Goal: Task Accomplishment & Management: Manage account settings

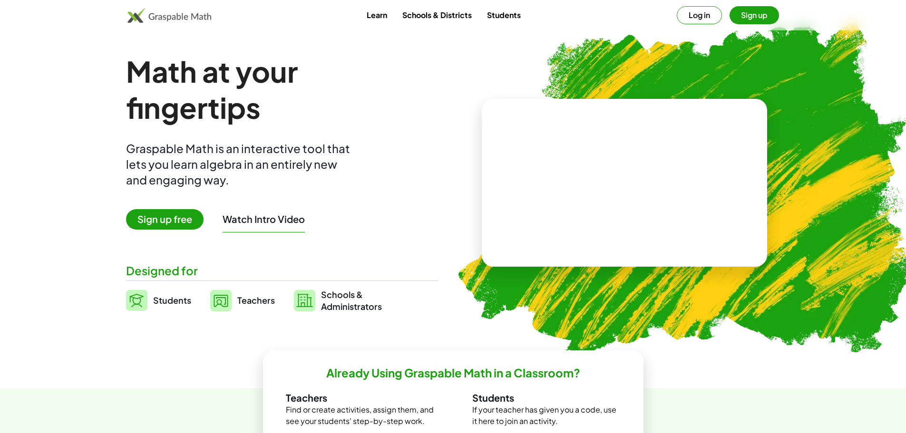
click at [695, 18] on button "Log in" at bounding box center [699, 15] width 45 height 18
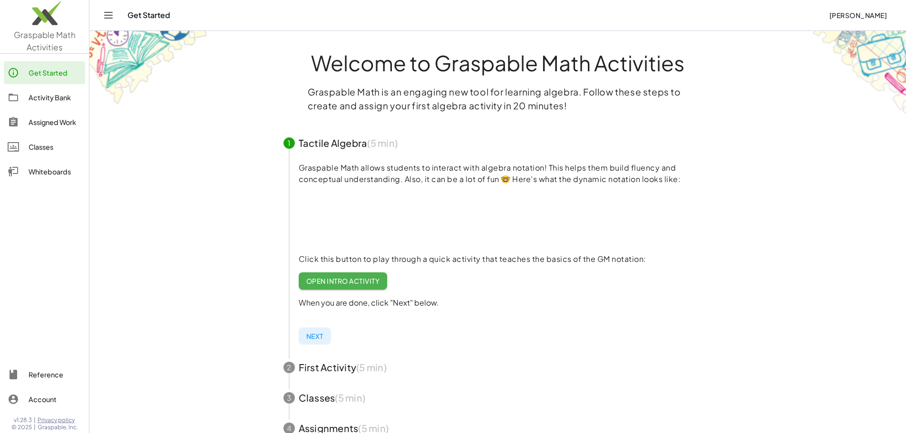
click at [47, 92] on div "Activity Bank" at bounding box center [55, 97] width 53 height 11
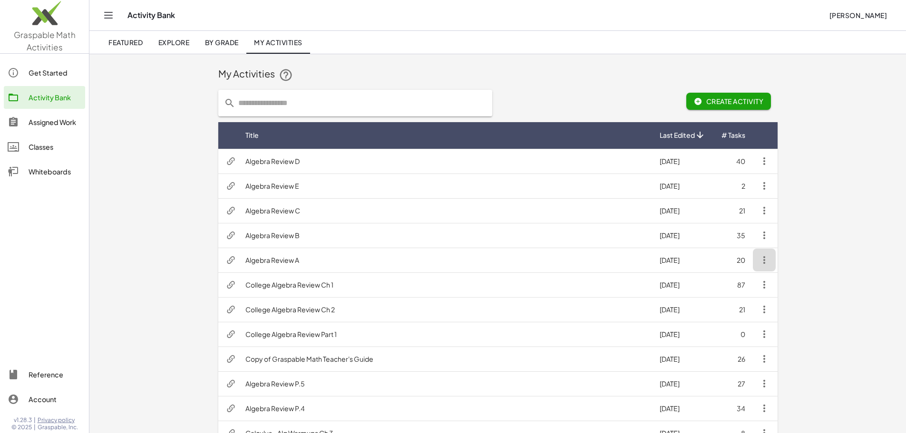
click at [770, 261] on icon "button" at bounding box center [764, 259] width 11 height 11
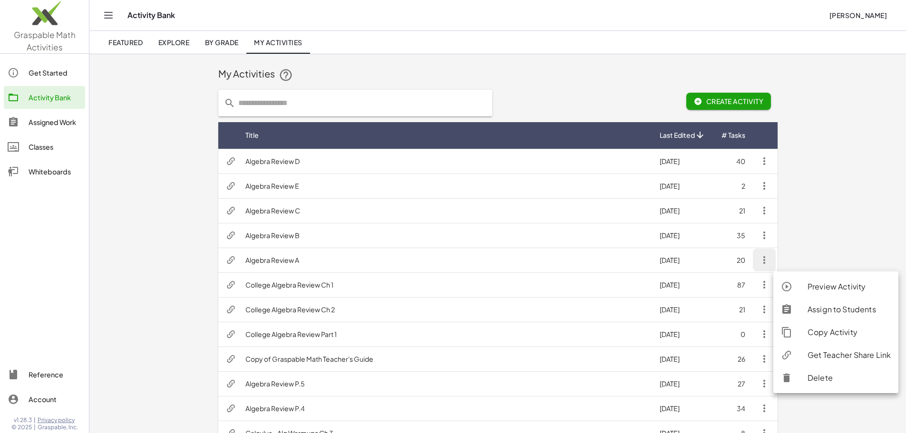
click at [820, 309] on div "Assign to Students" at bounding box center [849, 309] width 83 height 11
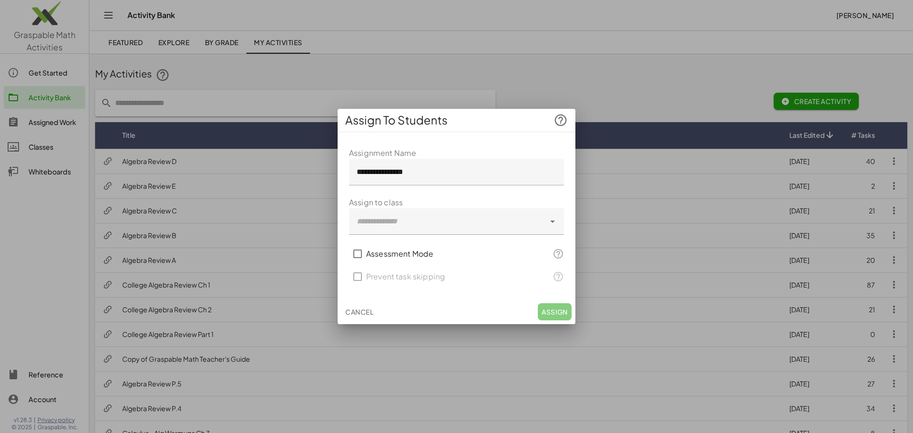
click at [501, 127] on div "Assign To Students" at bounding box center [457, 120] width 238 height 23
click at [556, 216] on div at bounding box center [551, 221] width 13 height 27
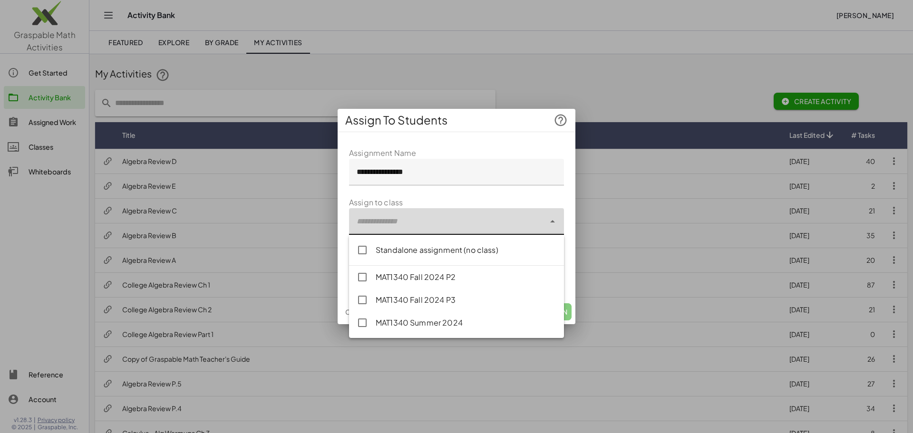
click at [555, 219] on icon at bounding box center [552, 221] width 11 height 11
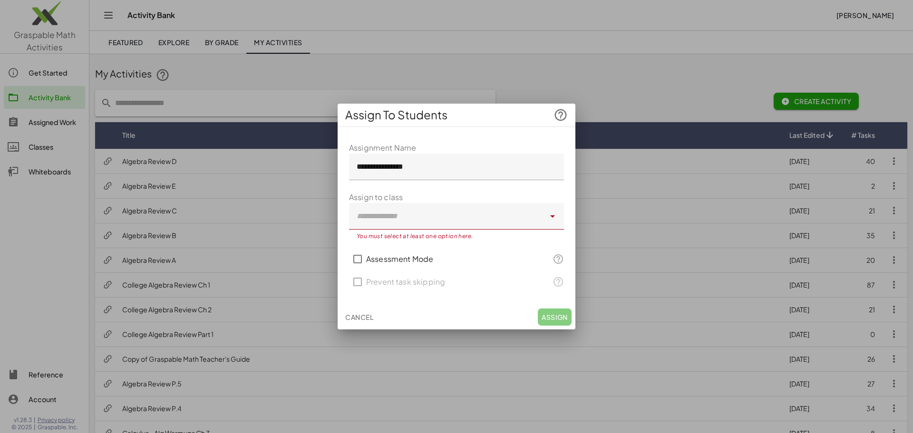
click at [637, 90] on div at bounding box center [456, 216] width 913 height 433
click at [361, 315] on span "Cancel" at bounding box center [359, 317] width 28 height 9
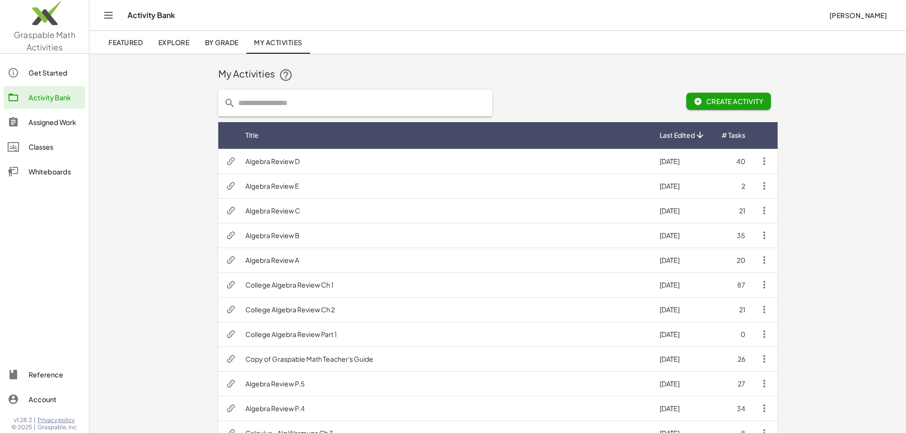
click at [589, 90] on div at bounding box center [543, 103] width 91 height 38
click at [45, 146] on div "Classes" at bounding box center [55, 146] width 53 height 11
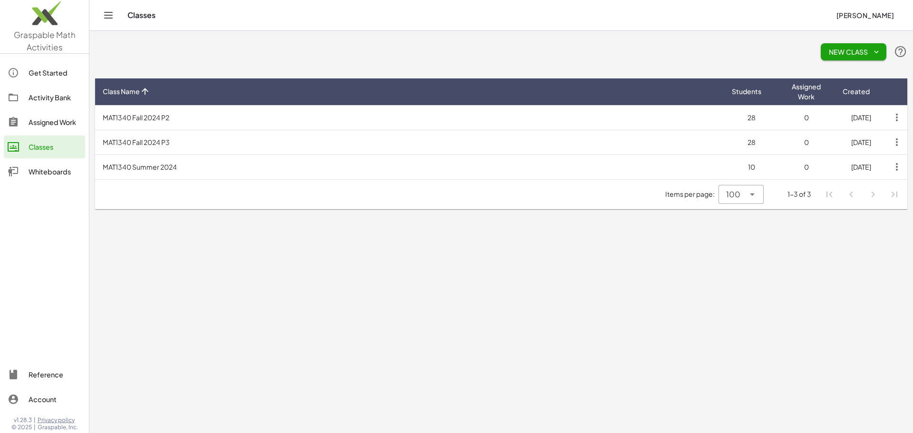
click at [898, 168] on icon "button" at bounding box center [896, 166] width 17 height 17
click at [122, 163] on td "MAT1340 Summer 2024" at bounding box center [409, 167] width 629 height 25
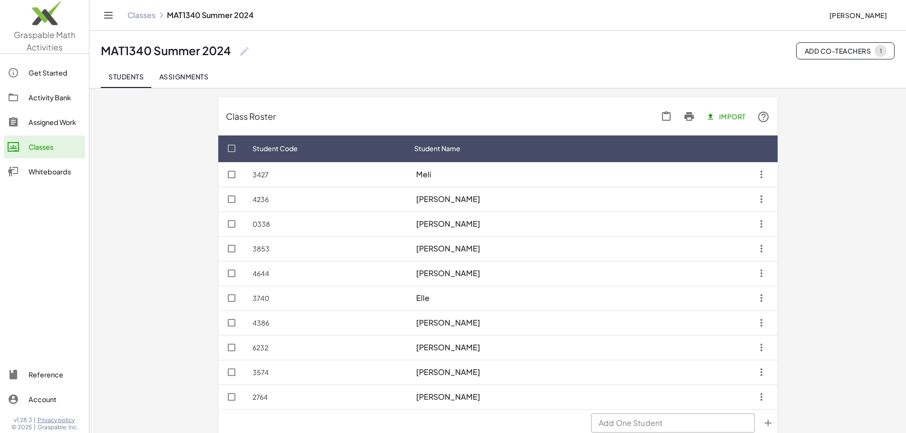
click at [241, 51] on icon at bounding box center [244, 51] width 11 height 11
click at [273, 61] on input "**********" at bounding box center [285, 56] width 78 height 23
click at [203, 56] on div "MAT1340 Summer 2024" at bounding box center [166, 50] width 130 height 15
click at [242, 52] on icon at bounding box center [244, 51] width 11 height 11
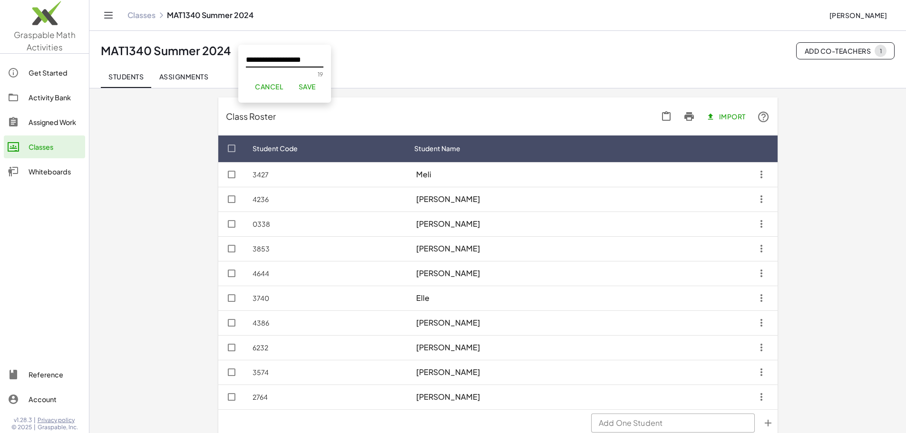
drag, startPoint x: 271, startPoint y: 60, endPoint x: 324, endPoint y: 59, distance: 53.3
click at [324, 59] on div "**********" at bounding box center [284, 74] width 93 height 58
click at [238, 52] on div "MAT1340 Summer 2024 Add Co-Teachers 1" at bounding box center [498, 50] width 794 height 17
click at [248, 52] on icon at bounding box center [244, 51] width 11 height 11
click at [273, 61] on input "**********" at bounding box center [285, 56] width 78 height 23
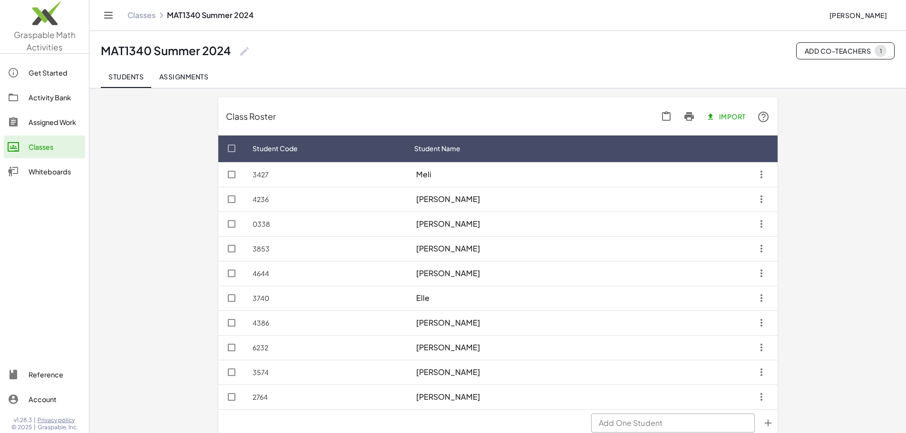
click at [245, 53] on icon at bounding box center [244, 51] width 11 height 11
type input "**********"
click at [304, 85] on span "Save" at bounding box center [306, 86] width 17 height 9
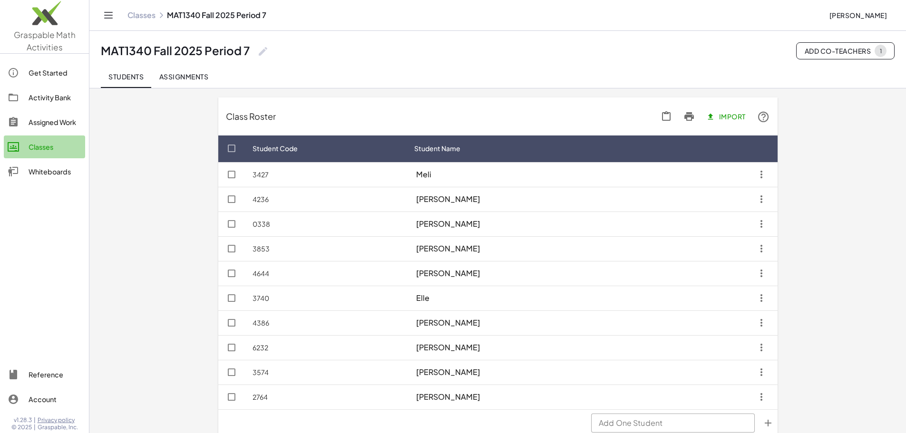
click at [41, 147] on div "Classes" at bounding box center [55, 146] width 53 height 11
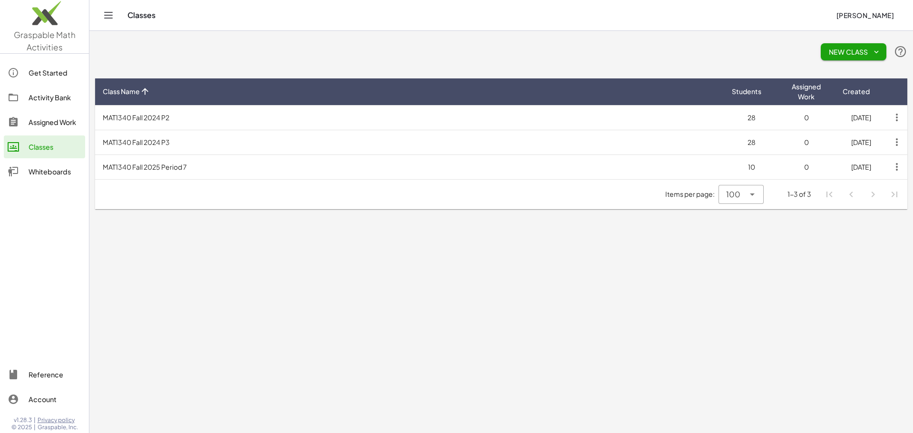
click at [146, 141] on td "MAT1340 Fall 2024 P3" at bounding box center [409, 142] width 629 height 25
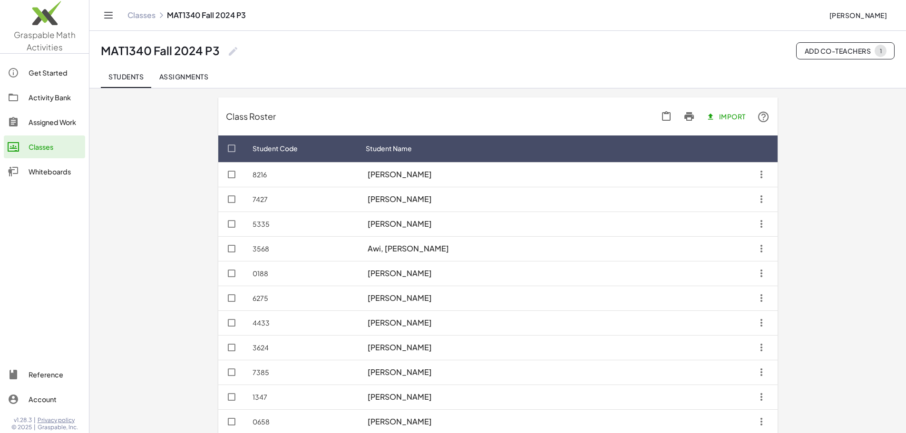
click at [230, 52] on icon at bounding box center [232, 51] width 11 height 11
click at [307, 60] on input "**********" at bounding box center [273, 56] width 78 height 23
click at [235, 52] on icon at bounding box center [232, 51] width 11 height 11
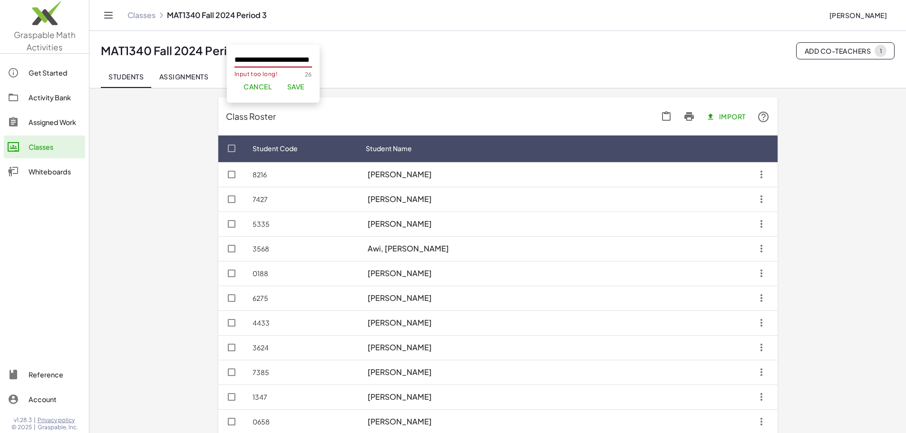
type input "**********"
click at [295, 90] on span "Save" at bounding box center [295, 86] width 17 height 9
click at [34, 152] on div "Classes" at bounding box center [55, 146] width 53 height 11
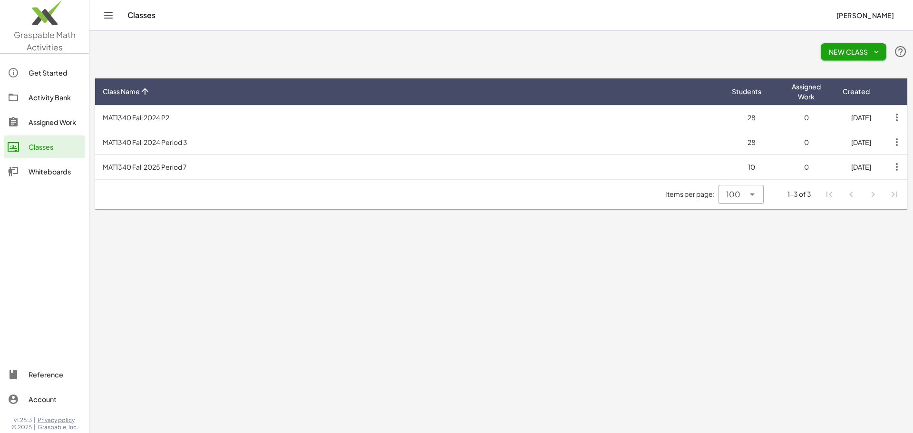
click at [155, 118] on td "MAT1340 Fall 2024 P2" at bounding box center [409, 117] width 629 height 25
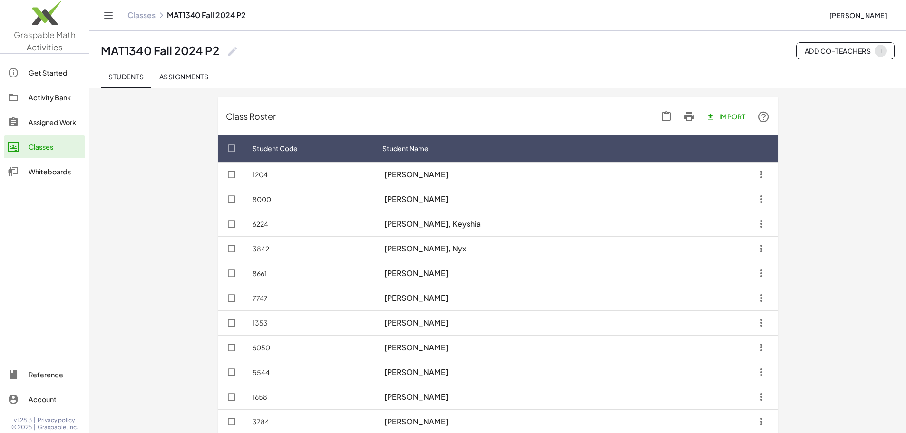
click at [228, 48] on icon at bounding box center [232, 51] width 11 height 11
click at [307, 59] on input "**********" at bounding box center [273, 56] width 78 height 23
click at [232, 50] on icon at bounding box center [232, 51] width 11 height 11
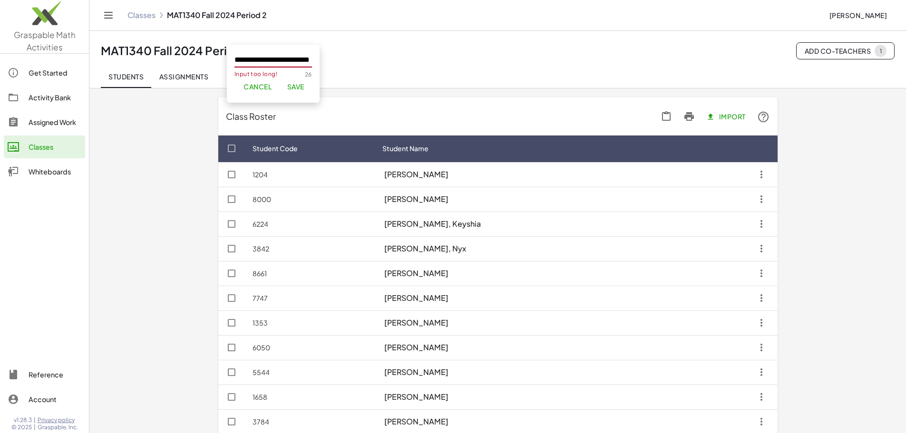
type input "**********"
click at [300, 83] on span "Save" at bounding box center [295, 86] width 17 height 9
click at [42, 144] on div "Classes" at bounding box center [55, 146] width 53 height 11
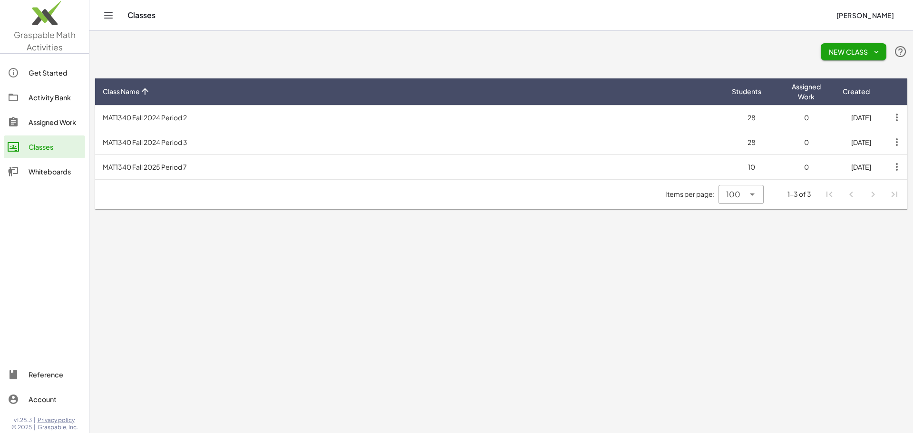
click at [144, 117] on td "MAT1340 Fall 2024 Period 2" at bounding box center [409, 117] width 629 height 25
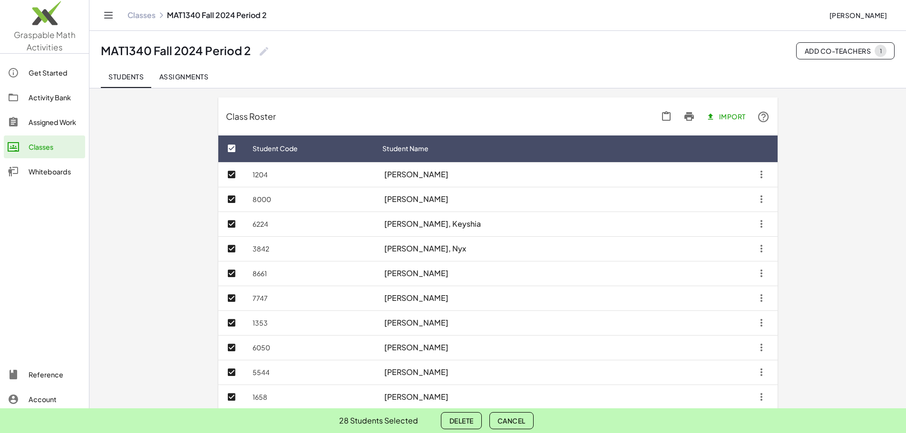
click at [466, 415] on button "Delete" at bounding box center [461, 420] width 40 height 17
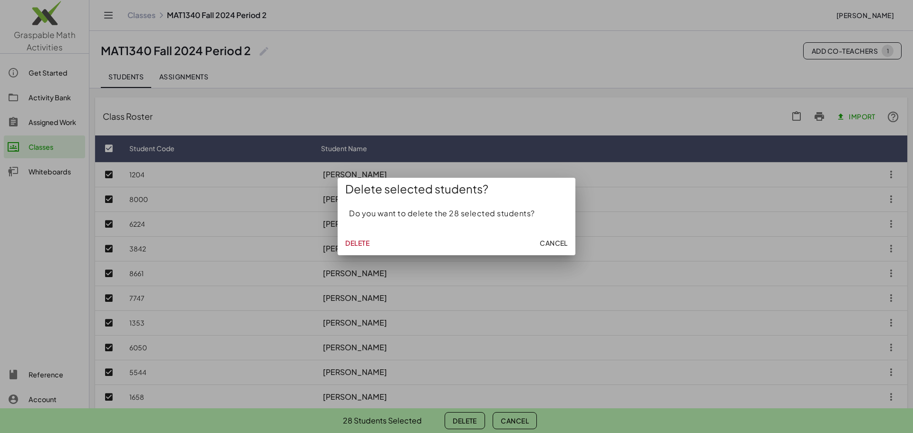
click at [356, 244] on span "Delete" at bounding box center [357, 243] width 24 height 9
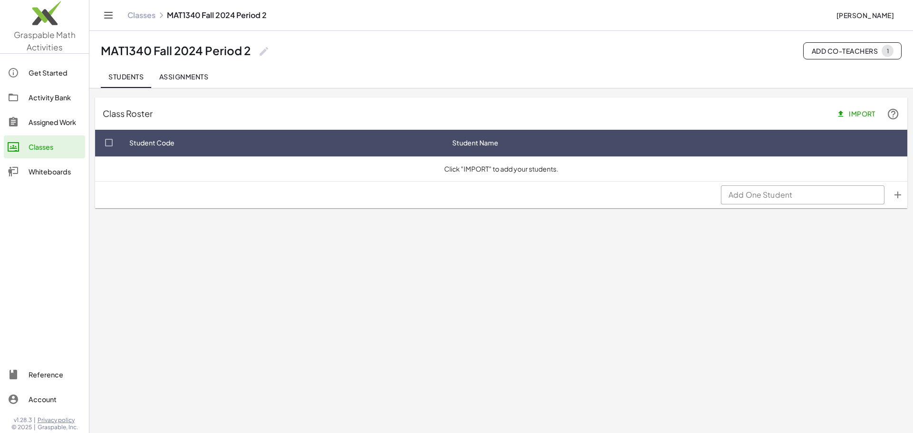
click at [49, 143] on div "Classes" at bounding box center [55, 146] width 53 height 11
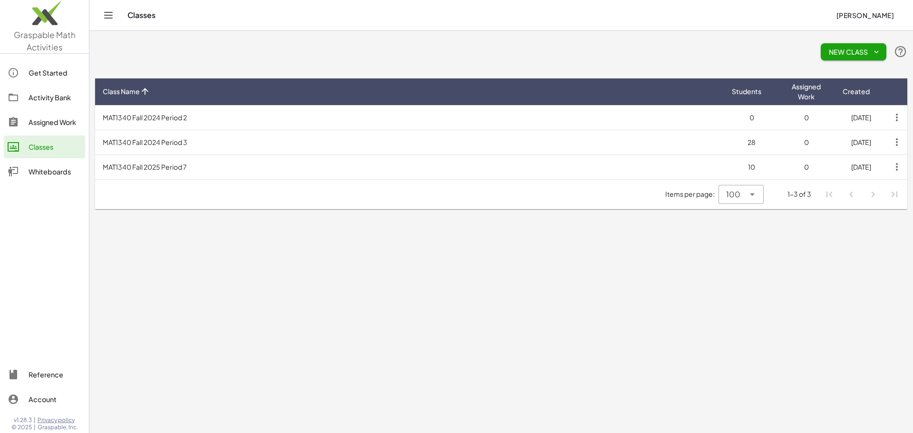
click at [167, 140] on td "MAT1340 Fall 2024 Period 3" at bounding box center [409, 142] width 629 height 25
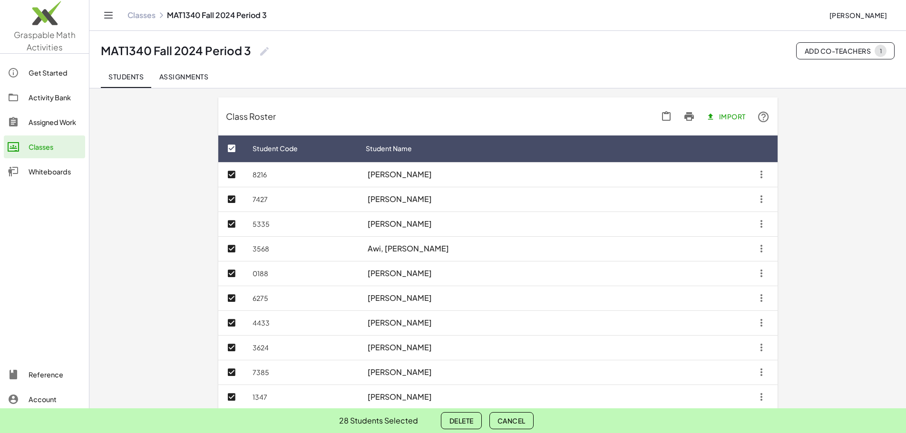
click at [458, 421] on span "Delete" at bounding box center [461, 421] width 24 height 9
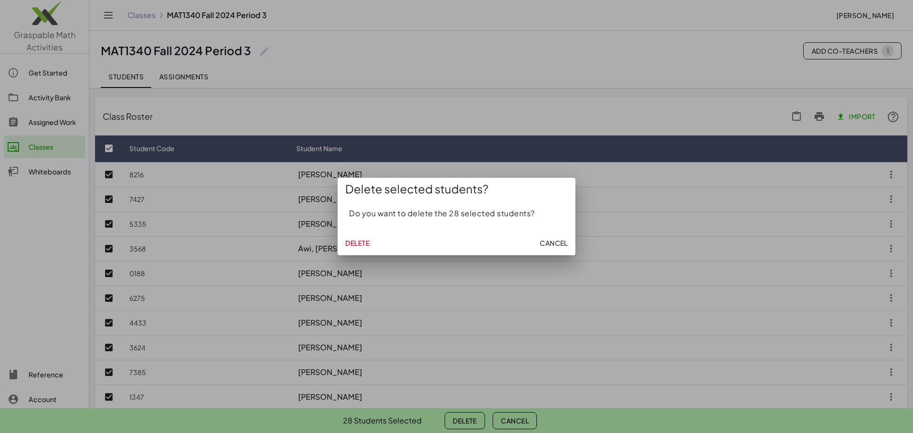
click at [352, 243] on span "Delete" at bounding box center [357, 243] width 24 height 9
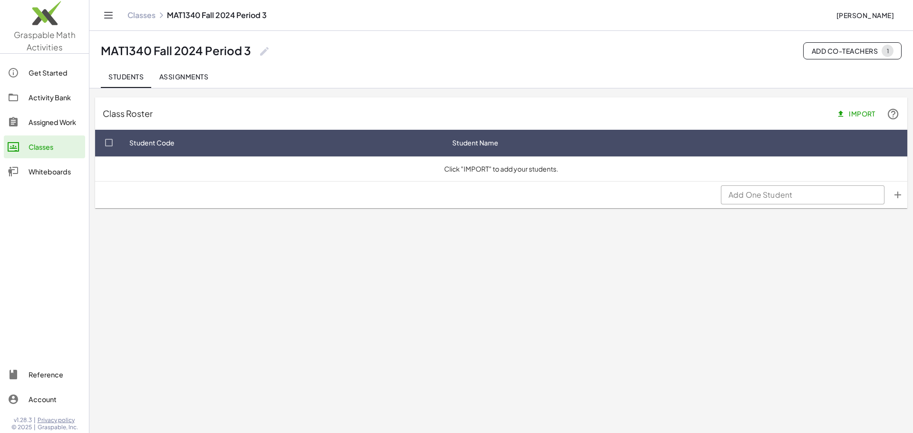
click at [45, 145] on div "Classes" at bounding box center [55, 146] width 53 height 11
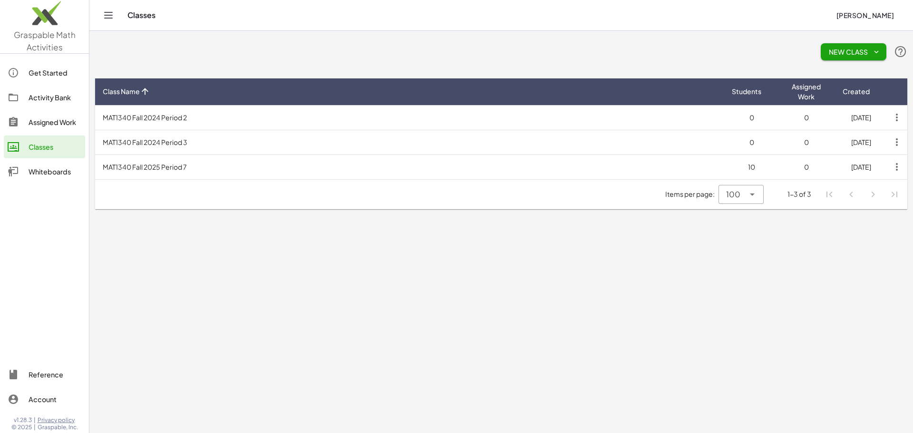
click at [131, 169] on td "MAT1340 Fall 2025 Period 7" at bounding box center [409, 167] width 629 height 25
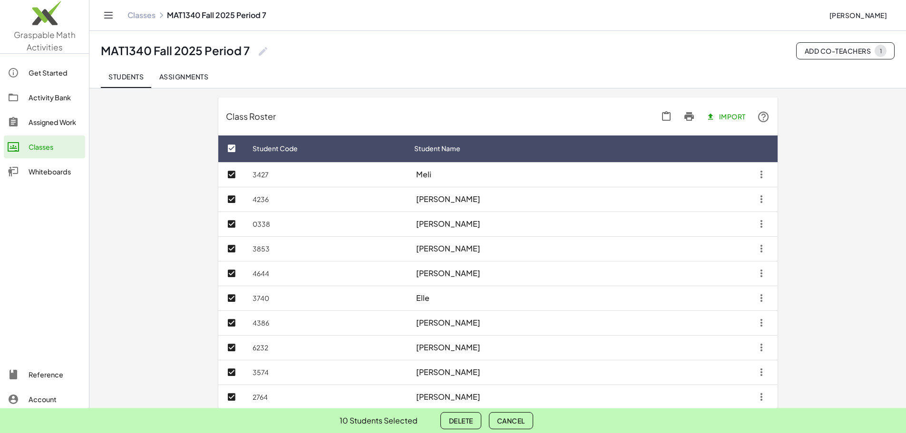
click at [449, 426] on button "Delete" at bounding box center [460, 420] width 40 height 17
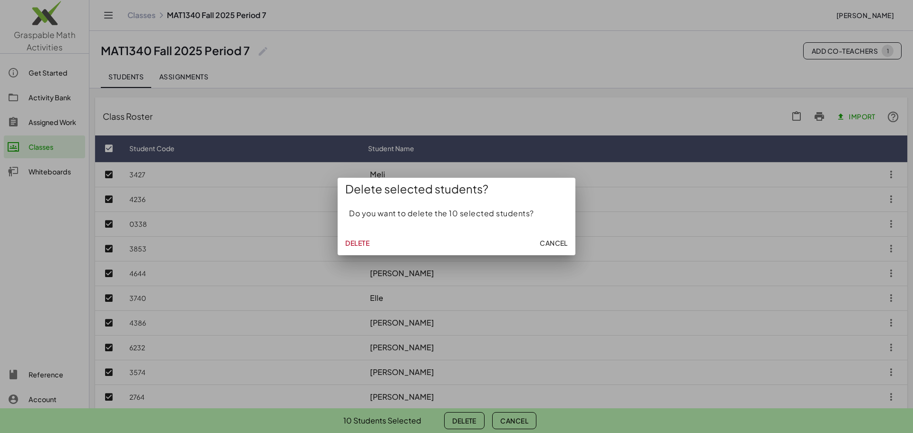
click at [354, 244] on span "Delete" at bounding box center [357, 243] width 24 height 9
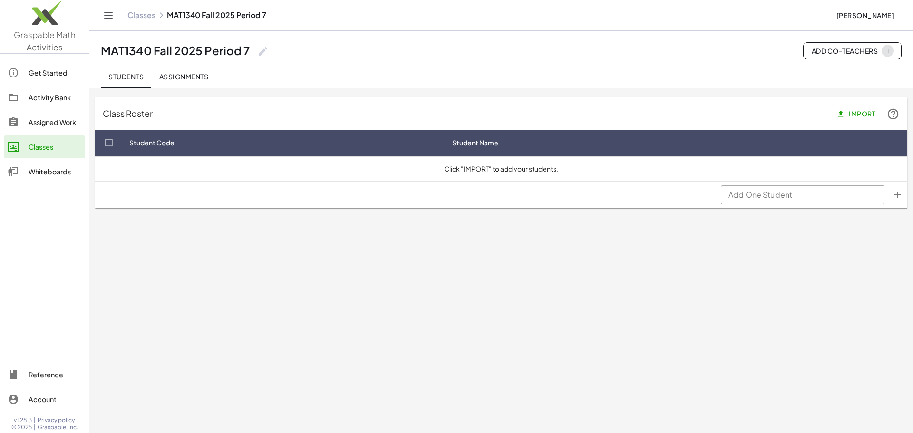
click at [504, 331] on main "Class Roster Import Student Code Student Name Click "IMPORT" to add your studen…" at bounding box center [501, 216] width 824 height 433
